Goal: Information Seeking & Learning: Learn about a topic

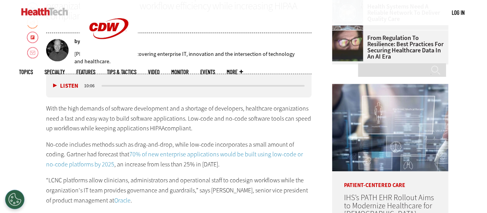
scroll to position [348, 0]
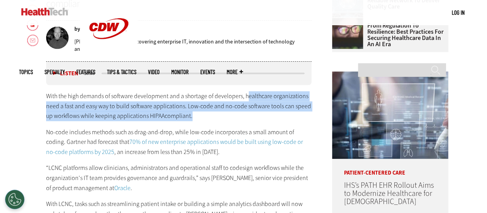
drag, startPoint x: 268, startPoint y: 99, endPoint x: 274, endPoint y: 115, distance: 17.7
click at [274, 115] on p "With the high demands of software development and a shortage of developers, hea…" at bounding box center [179, 106] width 266 height 30
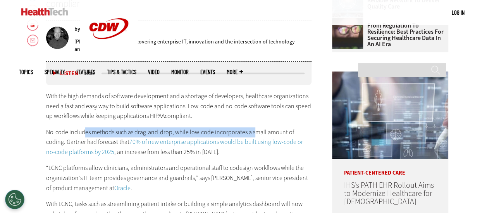
drag, startPoint x: 84, startPoint y: 130, endPoint x: 253, endPoint y: 132, distance: 168.8
click at [253, 132] on p "No-code includes methods such as drag-and-drop, while low-code incorporates a s…" at bounding box center [179, 142] width 266 height 30
drag, startPoint x: 253, startPoint y: 132, endPoint x: 219, endPoint y: 131, distance: 34.1
click at [219, 131] on p "No-code includes methods such as drag-and-drop, while low-code incorporates a s…" at bounding box center [179, 142] width 266 height 30
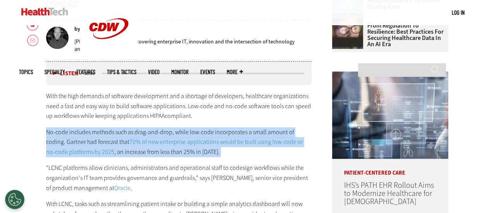
click at [219, 131] on p "No-code includes methods such as drag-and-drop, while low-code incorporates a s…" at bounding box center [179, 142] width 266 height 30
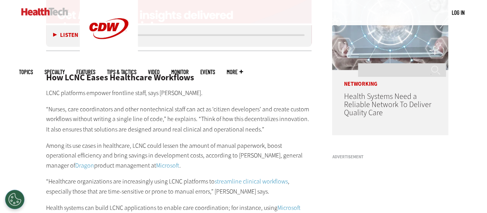
scroll to position [619, 0]
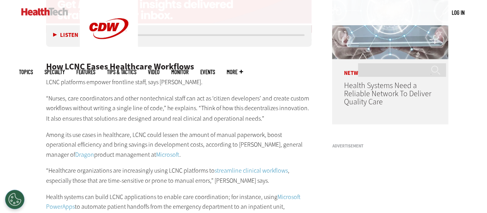
click at [68, 98] on p "“Nurses, care coordinators and other nontechnical staff can act as ‘citizen dev…" at bounding box center [179, 108] width 266 height 30
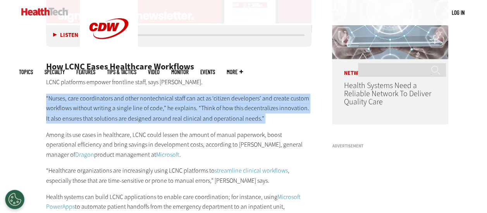
click at [68, 98] on p "“Nurses, care coordinators and other nontechnical staff can act as ‘citizen dev…" at bounding box center [179, 108] width 266 height 30
drag, startPoint x: 68, startPoint y: 98, endPoint x: 106, endPoint y: 96, distance: 38.8
click at [106, 96] on p "“Nurses, care coordinators and other nontechnical staff can act as ‘citizen dev…" at bounding box center [179, 108] width 266 height 30
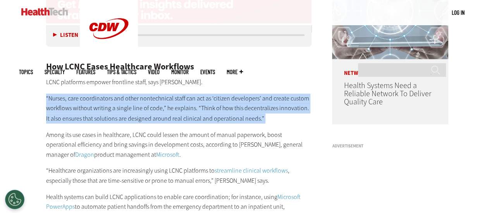
drag, startPoint x: 106, startPoint y: 96, endPoint x: 181, endPoint y: 98, distance: 74.7
click at [181, 98] on p "“Nurses, care coordinators and other nontechnical staff can act as ‘citizen dev…" at bounding box center [179, 108] width 266 height 30
drag, startPoint x: 181, startPoint y: 98, endPoint x: 129, endPoint y: 109, distance: 53.5
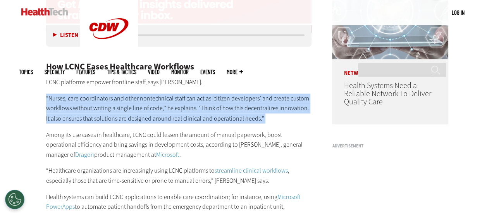
click at [129, 109] on p "“Nurses, care coordinators and other nontechnical staff can act as ‘citizen dev…" at bounding box center [179, 108] width 266 height 30
drag, startPoint x: 129, startPoint y: 109, endPoint x: 181, endPoint y: 108, distance: 52.3
click at [181, 108] on p "“Nurses, care coordinators and other nontechnical staff can act as ‘citizen dev…" at bounding box center [179, 108] width 266 height 30
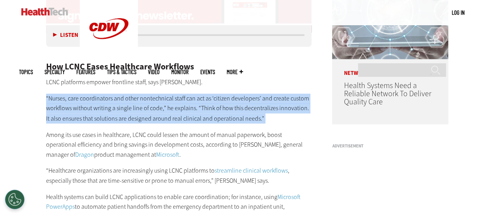
click at [181, 108] on p "“Nurses, care coordinators and other nontechnical staff can act as ‘citizen dev…" at bounding box center [179, 108] width 266 height 30
drag, startPoint x: 181, startPoint y: 108, endPoint x: 264, endPoint y: 105, distance: 82.9
click at [264, 105] on p "“Nurses, care coordinators and other nontechnical staff can act as ‘citizen dev…" at bounding box center [179, 108] width 266 height 30
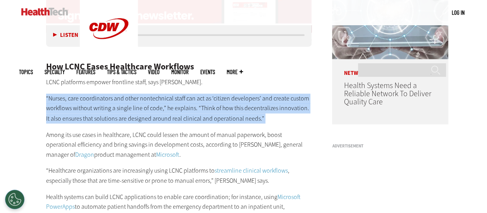
click at [264, 105] on p "“Nurses, care coordinators and other nontechnical staff can act as ‘citizen dev…" at bounding box center [179, 108] width 266 height 30
drag, startPoint x: 264, startPoint y: 105, endPoint x: 249, endPoint y: 121, distance: 21.6
click at [249, 121] on p "“Nurses, care coordinators and other nontechnical staff can act as ‘citizen dev…" at bounding box center [179, 108] width 266 height 30
click at [79, 122] on p "“Nurses, care coordinators and other nontechnical staff can act as ‘citizen dev…" at bounding box center [179, 108] width 266 height 30
drag, startPoint x: 49, startPoint y: 130, endPoint x: 311, endPoint y: 140, distance: 262.7
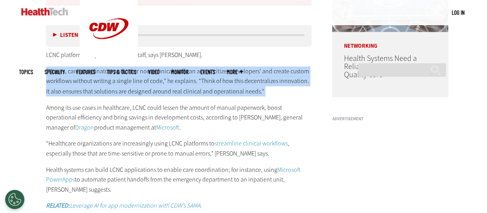
scroll to position [658, 0]
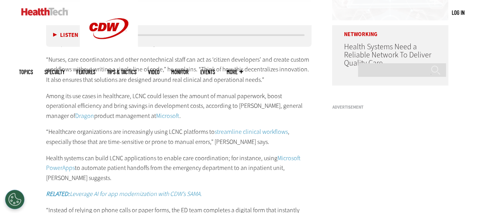
click at [91, 115] on p "Among its use cases in healthcare, LCNC could lessen the amount of manual paper…" at bounding box center [179, 106] width 266 height 30
drag, startPoint x: 91, startPoint y: 115, endPoint x: 85, endPoint y: 133, distance: 18.6
click at [85, 133] on p "“Healthcare organizations are increasingly using LCNC platforms to streamline c…" at bounding box center [179, 136] width 266 height 20
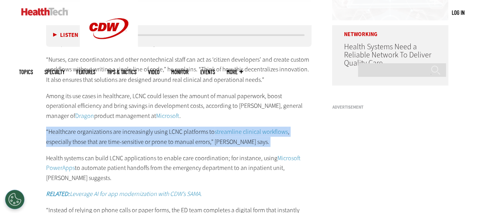
click at [85, 133] on p "“Healthcare organizations are increasingly using LCNC platforms to streamline c…" at bounding box center [179, 136] width 266 height 20
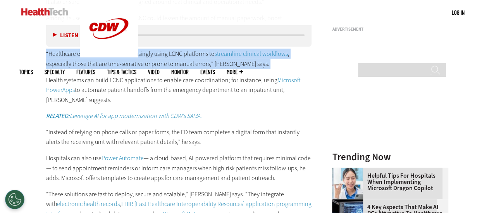
scroll to position [774, 0]
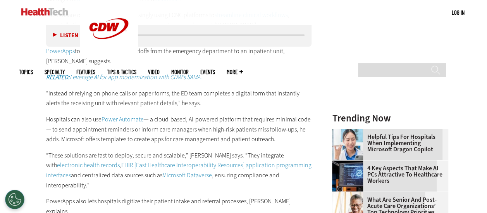
click at [132, 90] on p "“Instead of relying on phone calls or paper forms, the ED team completes a digi…" at bounding box center [179, 98] width 266 height 20
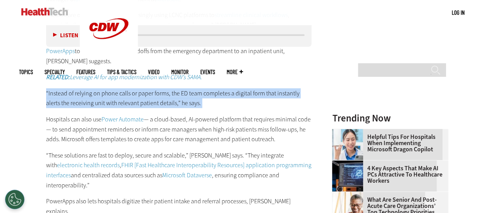
click at [132, 90] on p "“Instead of relying on phone calls or paper forms, the ED team completes a digi…" at bounding box center [179, 98] width 266 height 20
click at [65, 101] on p "“Instead of relying on phone calls or paper forms, the ED team completes a digi…" at bounding box center [179, 98] width 266 height 20
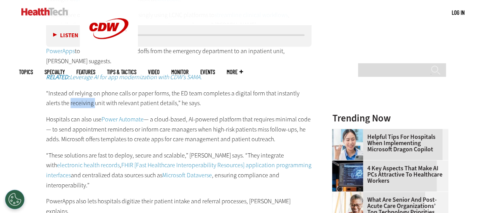
click at [65, 101] on p "“Instead of relying on phone calls or paper forms, the ED team completes a digi…" at bounding box center [179, 98] width 266 height 20
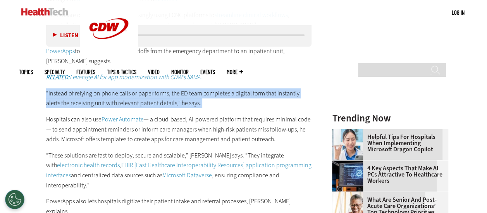
click at [65, 101] on p "“Instead of relying on phone calls or paper forms, the ED team completes a digi…" at bounding box center [179, 98] width 266 height 20
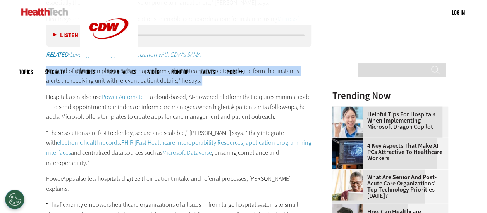
scroll to position [813, 0]
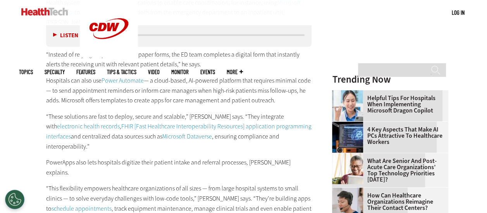
click at [57, 81] on p "Hospitals can also use Power Automate — a cloud-based, AI-powered platform that…" at bounding box center [179, 90] width 266 height 30
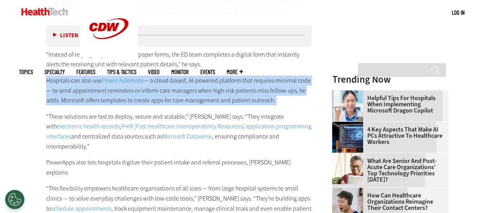
click at [57, 81] on p "Hospitals can also use Power Automate — a cloud-based, AI-powered platform that…" at bounding box center [179, 90] width 266 height 30
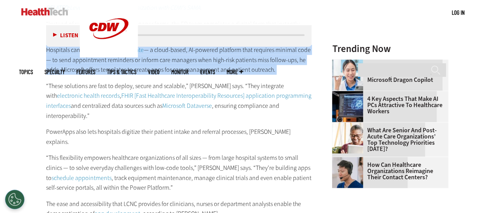
scroll to position [852, 0]
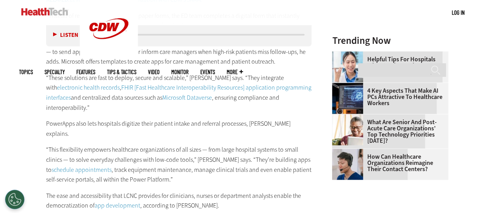
click at [125, 73] on p "“These solutions are fast to deploy, secure and scalable,” [PERSON_NAME] says. …" at bounding box center [179, 92] width 266 height 39
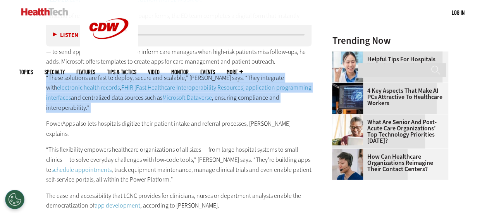
click at [125, 73] on p "“These solutions are fast to deploy, secure and scalable,” [PERSON_NAME] says. …" at bounding box center [179, 92] width 266 height 39
click at [58, 86] on link "electronic health records" at bounding box center [88, 87] width 63 height 8
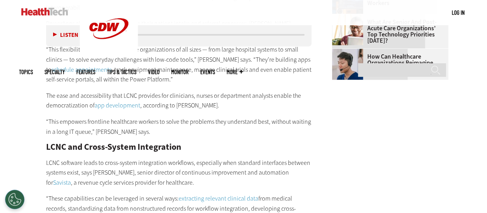
scroll to position [968, 0]
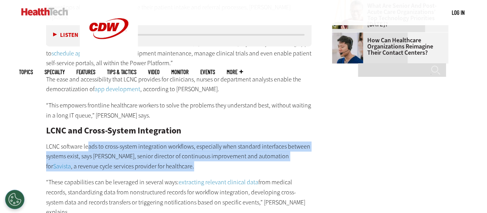
drag, startPoint x: 87, startPoint y: 127, endPoint x: 264, endPoint y: 143, distance: 177.3
click at [264, 143] on p "LCNC software leads to cross-system integration workflows, especially when stan…" at bounding box center [179, 156] width 266 height 30
click at [158, 141] on p "LCNC software leads to cross-system integration workflows, especially when stan…" at bounding box center [179, 156] width 266 height 30
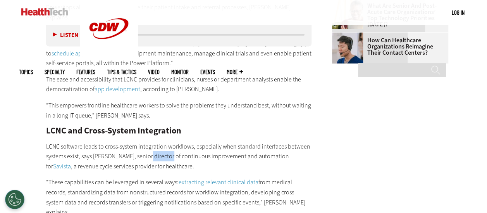
click at [158, 141] on p "LCNC software leads to cross-system integration workflows, especially when stan…" at bounding box center [179, 156] width 266 height 30
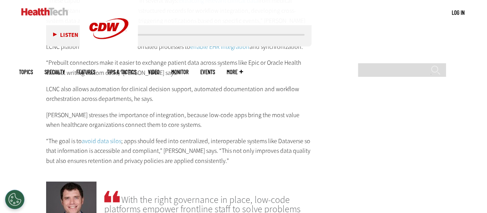
scroll to position [1161, 0]
